Goal: Use online tool/utility: Utilize a website feature to perform a specific function

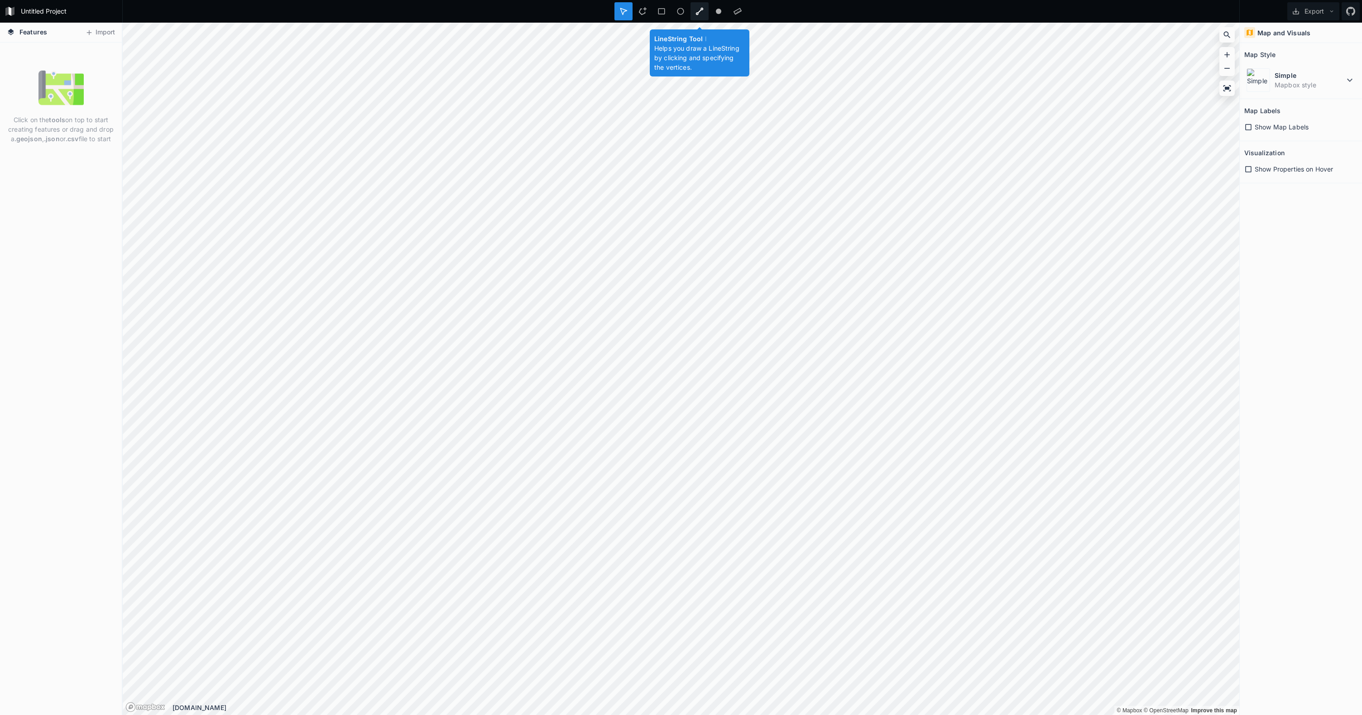
click at [702, 11] on icon at bounding box center [699, 11] width 8 height 8
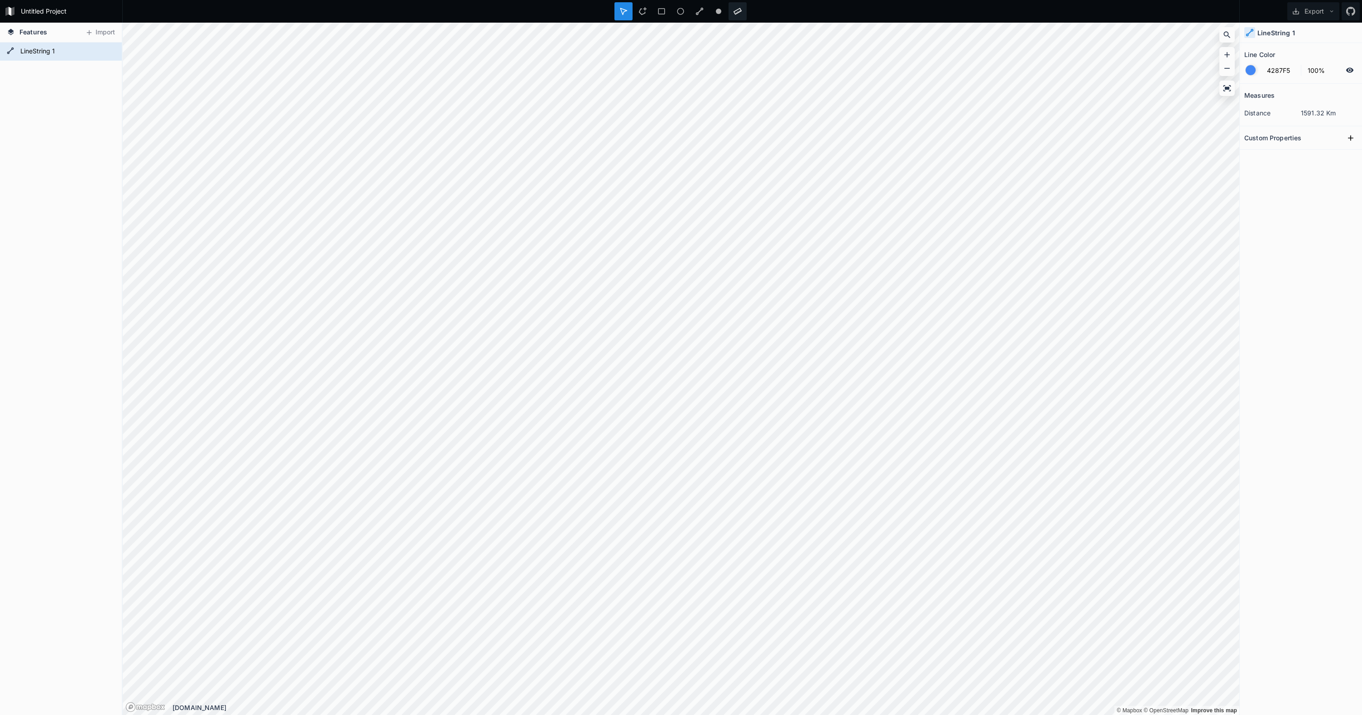
click at [737, 6] on div at bounding box center [737, 11] width 18 height 18
click at [1286, 169] on span "Show Properties on Hover" at bounding box center [1293, 169] width 78 height 10
click at [1351, 79] on icon at bounding box center [1349, 80] width 11 height 11
click at [1351, 78] on icon at bounding box center [1349, 80] width 11 height 11
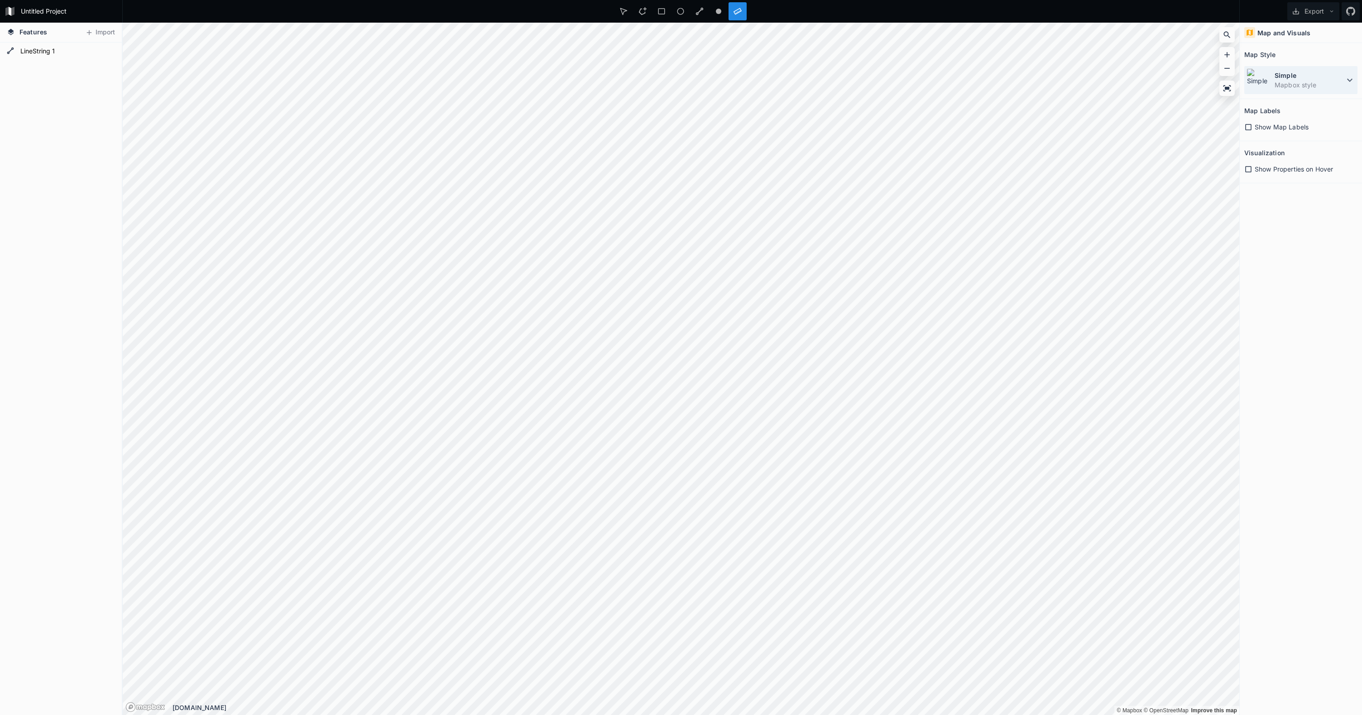
click at [1351, 79] on icon at bounding box center [1349, 80] width 11 height 11
click at [1306, 166] on dd "Mapbox style" at bounding box center [1315, 169] width 81 height 10
click at [1291, 129] on span "Show Map Labels" at bounding box center [1281, 127] width 54 height 10
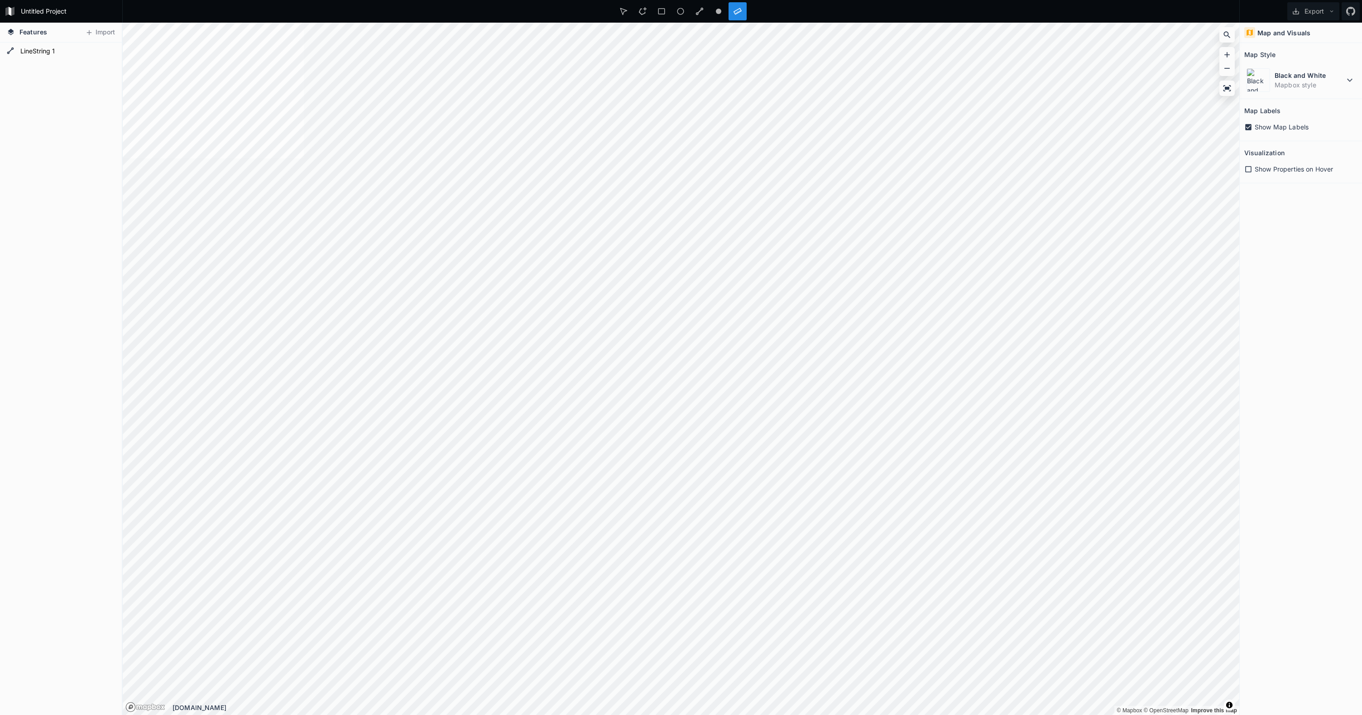
click at [1275, 166] on span "Show Properties on Hover" at bounding box center [1293, 169] width 78 height 10
click at [43, 52] on form "LineString 1" at bounding box center [60, 52] width 85 height 14
click at [110, 51] on icon at bounding box center [109, 52] width 8 height 8
click at [103, 57] on div at bounding box center [108, 51] width 13 height 13
click at [34, 34] on span "Features" at bounding box center [33, 32] width 28 height 10
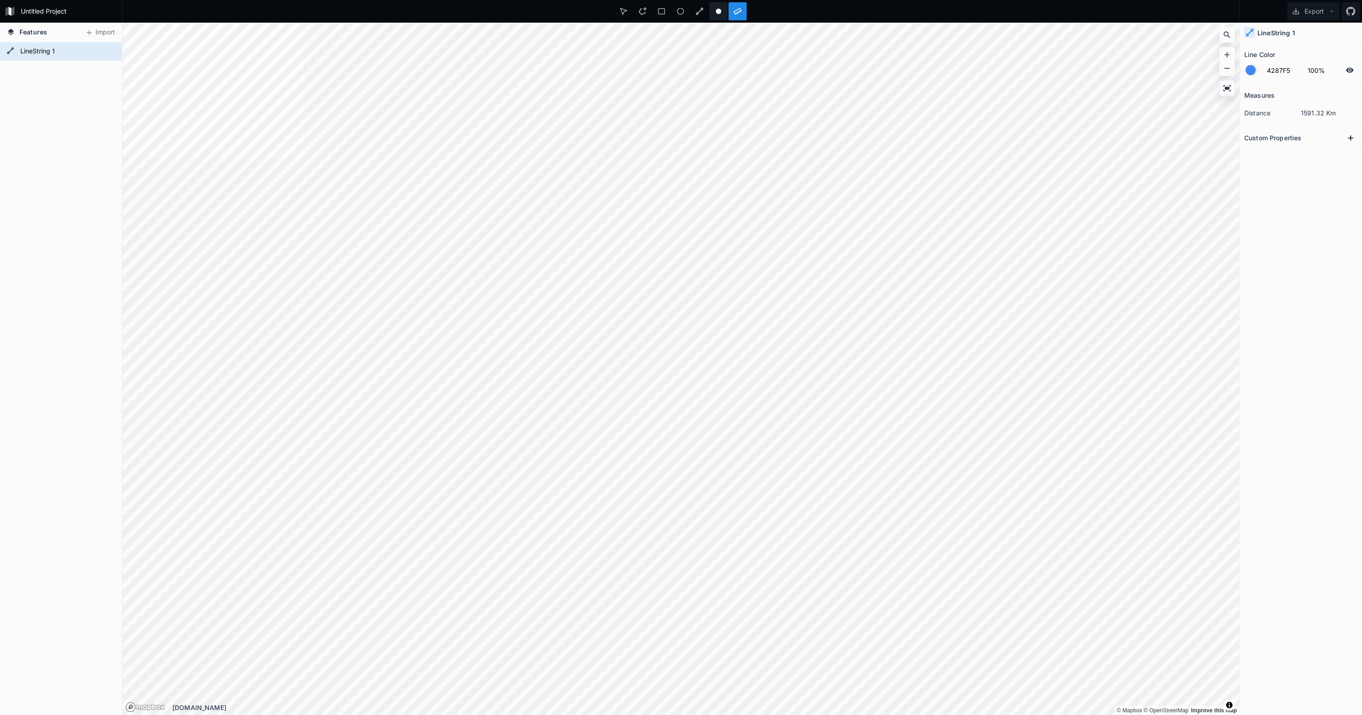
click at [728, 19] on div at bounding box center [737, 11] width 18 height 18
click at [641, 9] on icon at bounding box center [643, 11] width 8 height 8
click at [48, 83] on form "Polygon 1" at bounding box center [60, 88] width 85 height 14
click at [106, 84] on icon at bounding box center [109, 88] width 8 height 8
click at [106, 86] on icon at bounding box center [108, 88] width 7 height 6
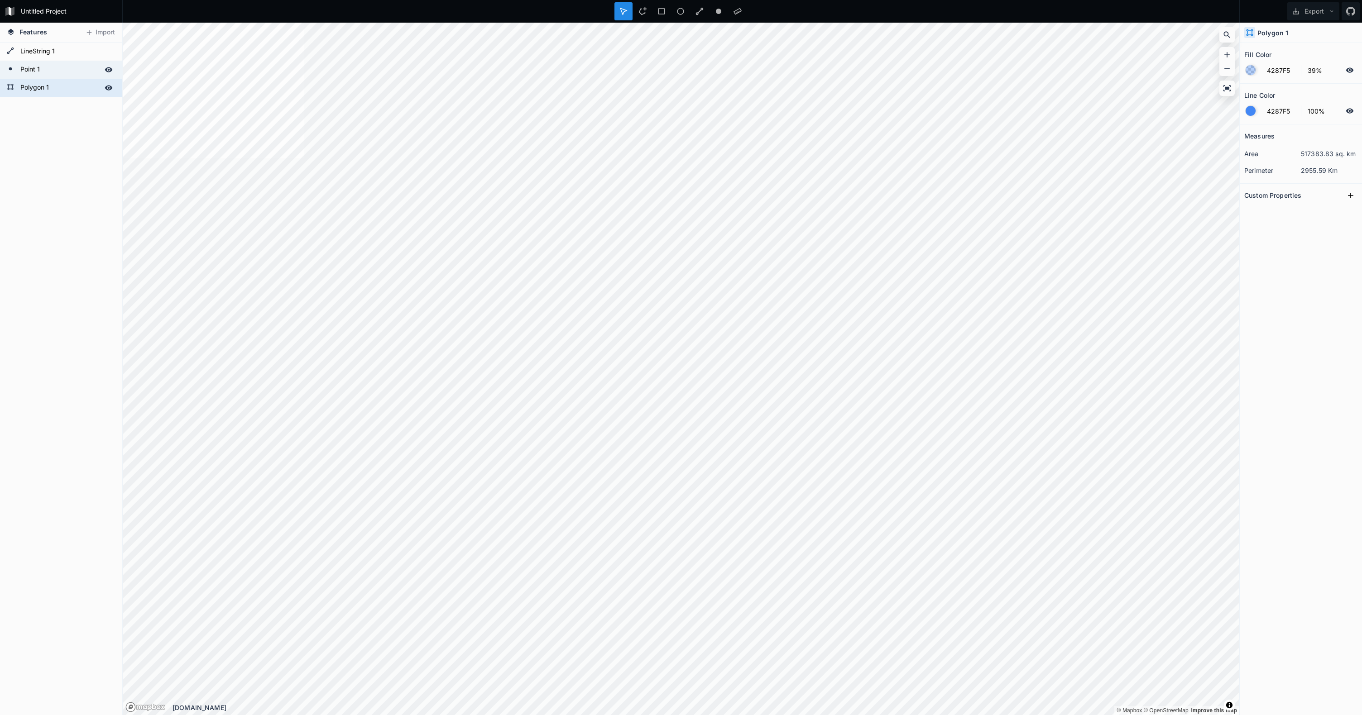
click at [90, 65] on form "Point 1" at bounding box center [60, 70] width 85 height 14
type input "FFFFFF"
type input "452"
drag, startPoint x: 1324, startPoint y: 154, endPoint x: 1337, endPoint y: 152, distance: 12.8
click at [1337, 153] on div at bounding box center [1338, 154] width 35 height 3
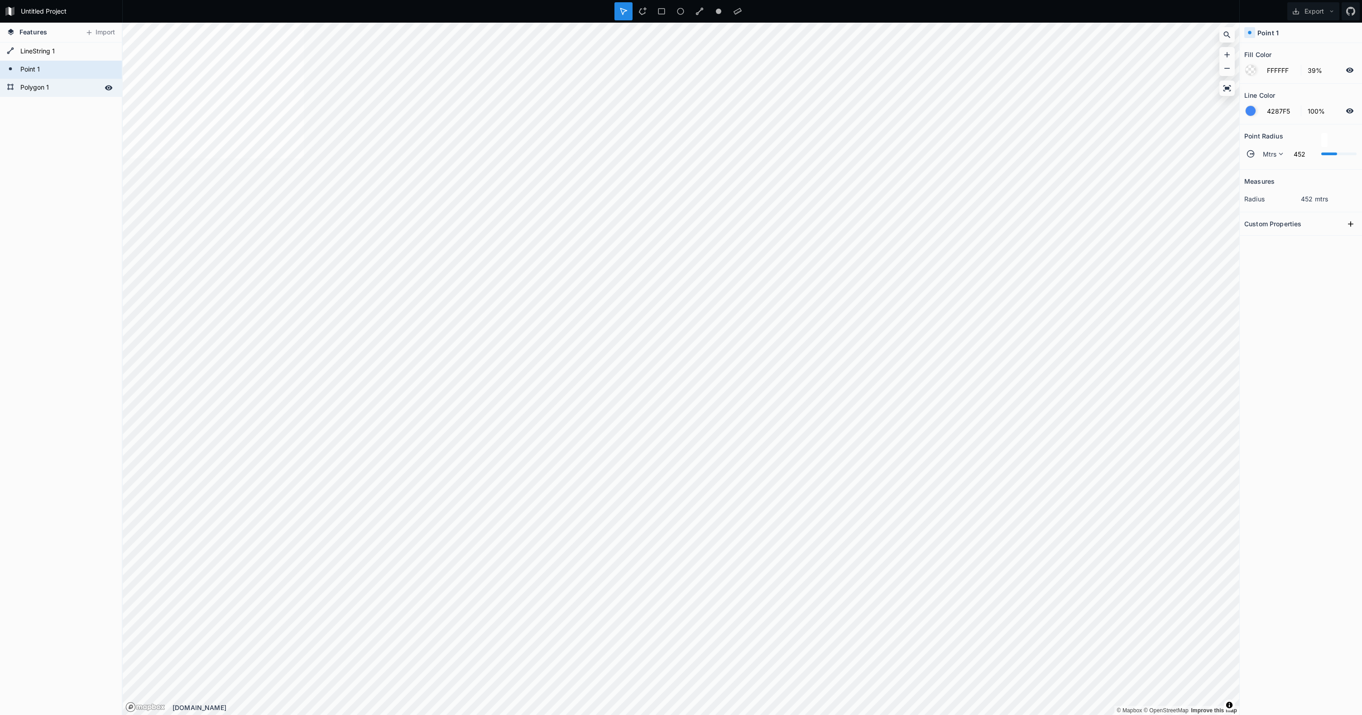
click at [1325, 227] on div "Custom Properties" at bounding box center [1300, 224] width 113 height 14
click at [1352, 219] on button at bounding box center [1351, 224] width 14 height 14
click at [1351, 223] on icon at bounding box center [1350, 224] width 9 height 9
click at [1302, 199] on dd "452 mtrs" at bounding box center [1329, 199] width 57 height 10
